Goal: Task Accomplishment & Management: Use online tool/utility

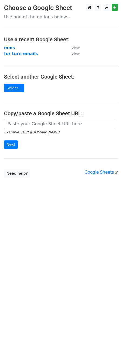
click at [8, 46] on strong "mms" at bounding box center [9, 47] width 11 height 5
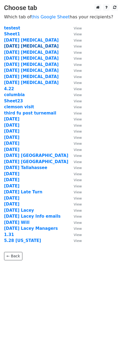
click at [16, 46] on strong "10.2.25 capex" at bounding box center [31, 46] width 55 height 5
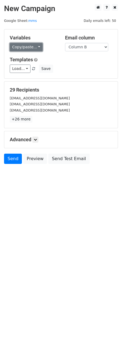
click at [19, 48] on link "Copy/paste..." at bounding box center [26, 47] width 33 height 8
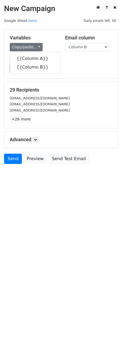
click at [78, 77] on div "Variables Copy/paste... {{Column A}} {{Column B}} Email column Column A Column …" at bounding box center [60, 53] width 113 height 49
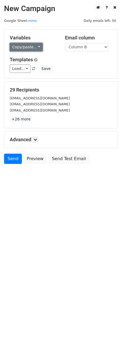
click at [36, 48] on link "Copy/paste..." at bounding box center [26, 47] width 33 height 8
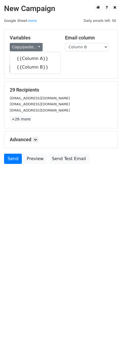
click at [68, 60] on h5 "Templates" at bounding box center [61, 60] width 103 height 6
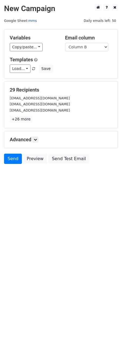
click at [32, 21] on link "mms" at bounding box center [32, 21] width 8 height 4
click at [25, 49] on link "Copy/paste..." at bounding box center [26, 47] width 33 height 8
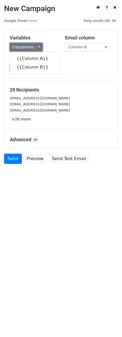
click at [25, 49] on link "Copy/paste..." at bounding box center [26, 47] width 33 height 8
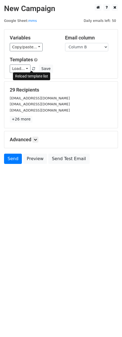
click at [32, 68] on span at bounding box center [33, 69] width 3 height 4
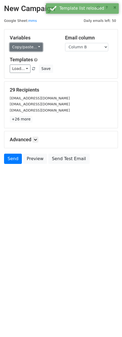
click at [31, 47] on link "Copy/paste..." at bounding box center [26, 47] width 33 height 8
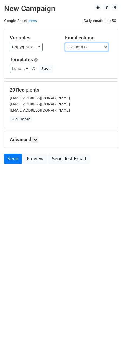
click at [80, 50] on select "Column A Column B" at bounding box center [86, 47] width 43 height 8
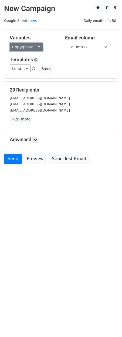
click at [20, 48] on link "Copy/paste..." at bounding box center [26, 47] width 33 height 8
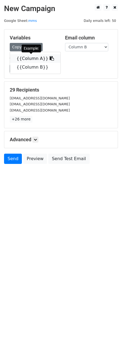
click at [26, 58] on link "{{Column A}}" at bounding box center [35, 58] width 51 height 9
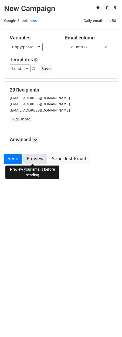
click at [37, 160] on link "Preview" at bounding box center [35, 159] width 24 height 10
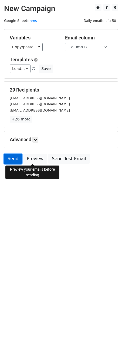
click at [12, 161] on link "Send" at bounding box center [13, 159] width 18 height 10
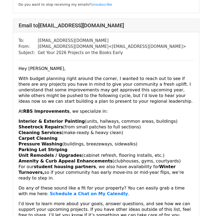
scroll to position [9815, 0]
